Goal: Task Accomplishment & Management: Use online tool/utility

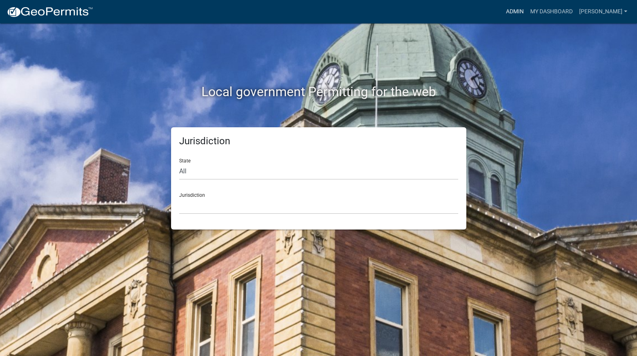
click at [527, 9] on link "Admin" at bounding box center [515, 11] width 24 height 15
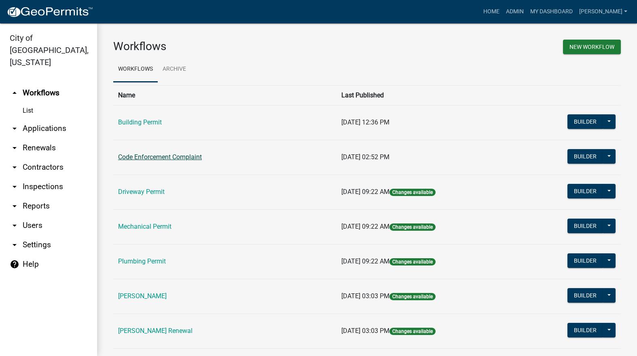
click at [184, 156] on link "Code Enforcement Complaint" at bounding box center [160, 157] width 84 height 8
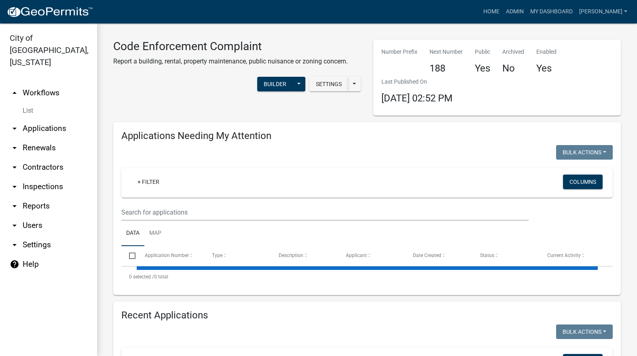
select select "3: 100"
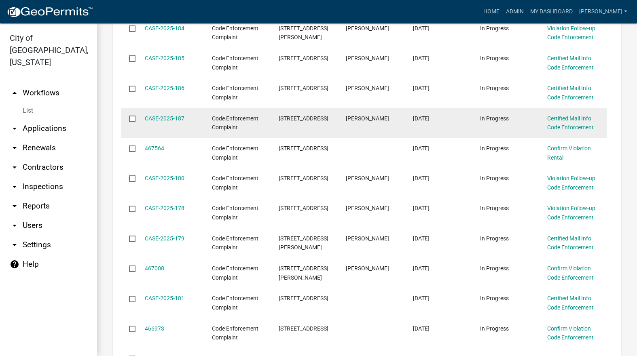
scroll to position [364, 0]
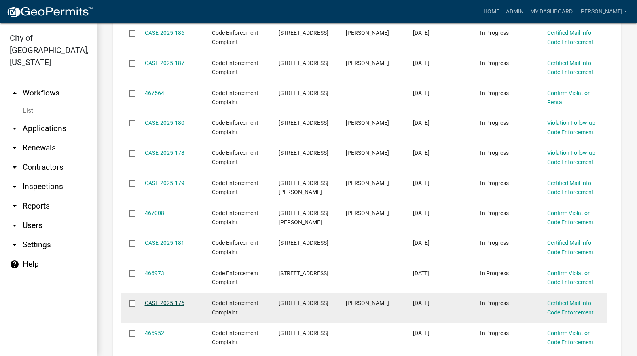
click at [160, 302] on link "CASE-2025-176" at bounding box center [165, 303] width 40 height 6
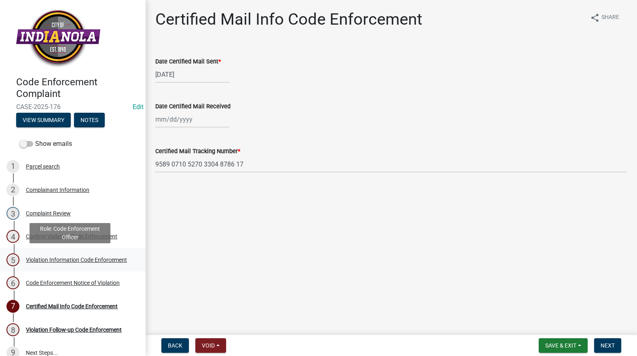
click at [70, 253] on div "5 Violation Information Code Enforcement" at bounding box center [69, 259] width 126 height 13
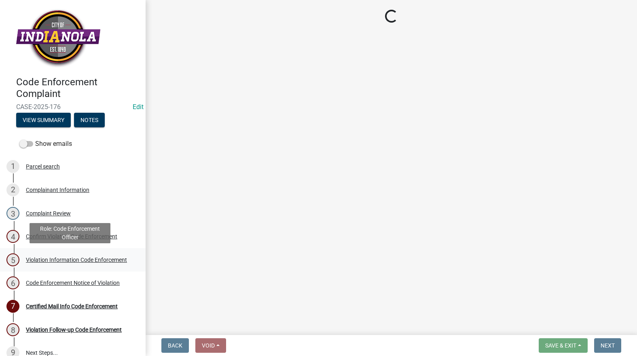
select select "634d5426-b8b3-48ee-aa1e-d523f7499186"
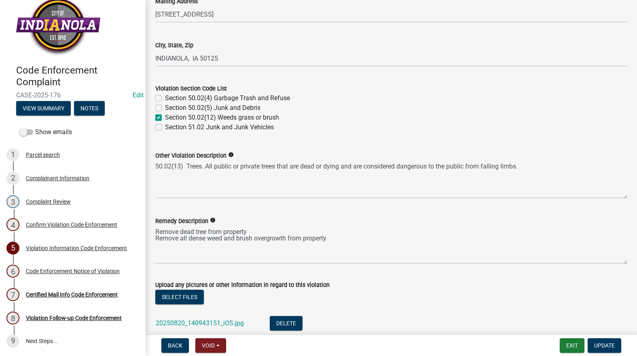
scroll to position [283, 0]
click at [197, 323] on link "20250820_140943151_iOS.jpg" at bounding box center [200, 323] width 88 height 8
